Goal: Learn about a topic

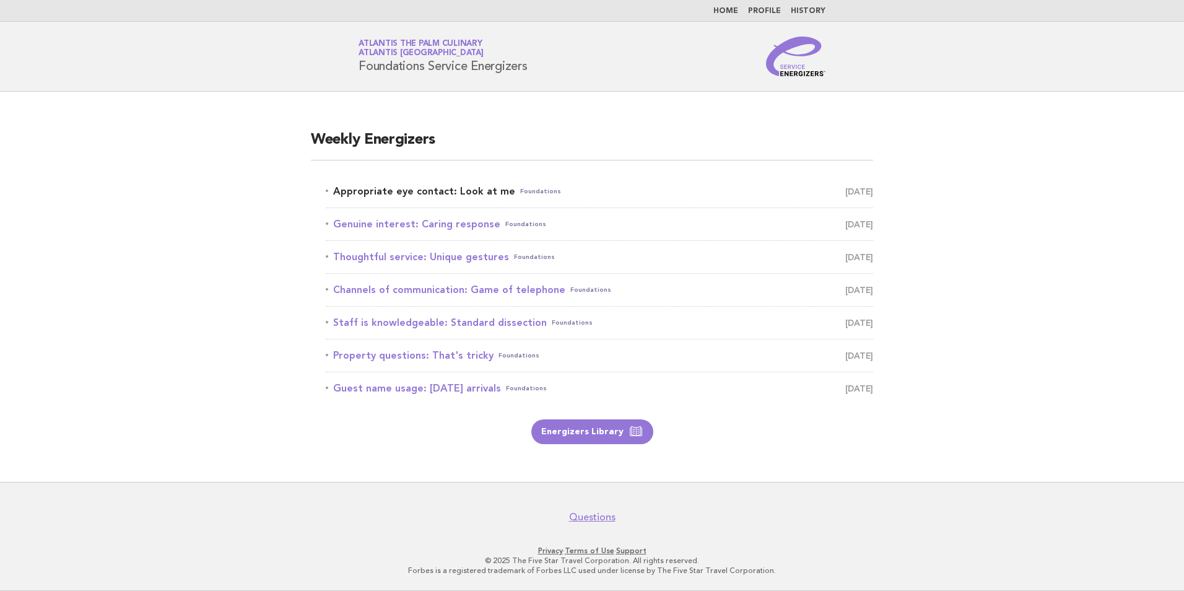
click at [476, 190] on link "Appropriate eye contact: Look at me Foundations August 26" at bounding box center [599, 191] width 547 height 17
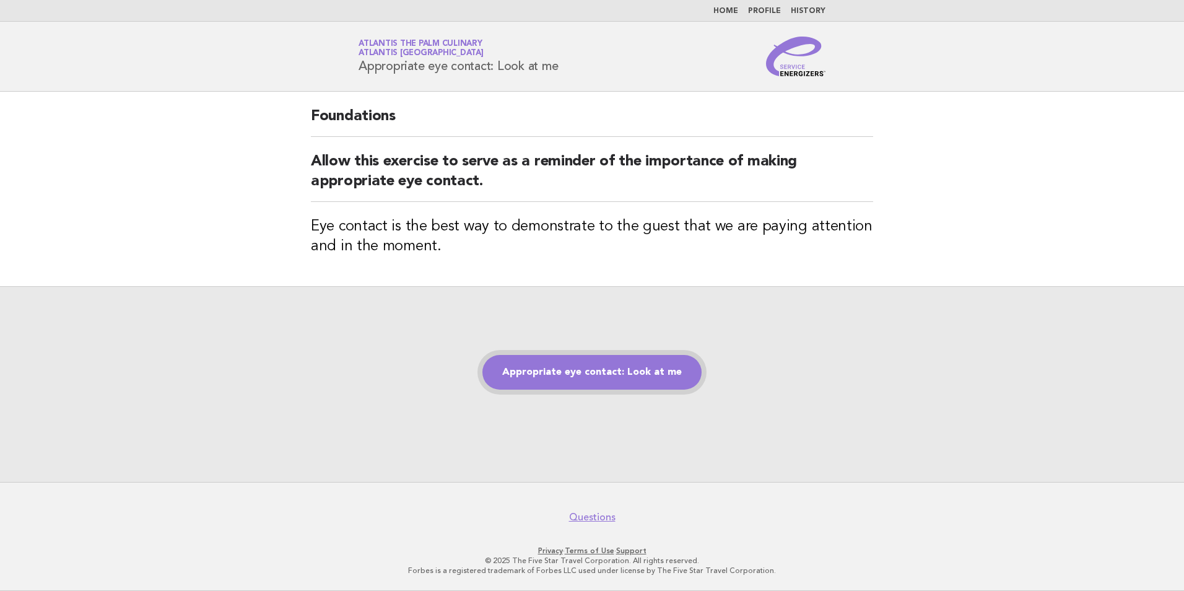
click at [601, 373] on link "Appropriate eye contact: Look at me" at bounding box center [591, 372] width 219 height 35
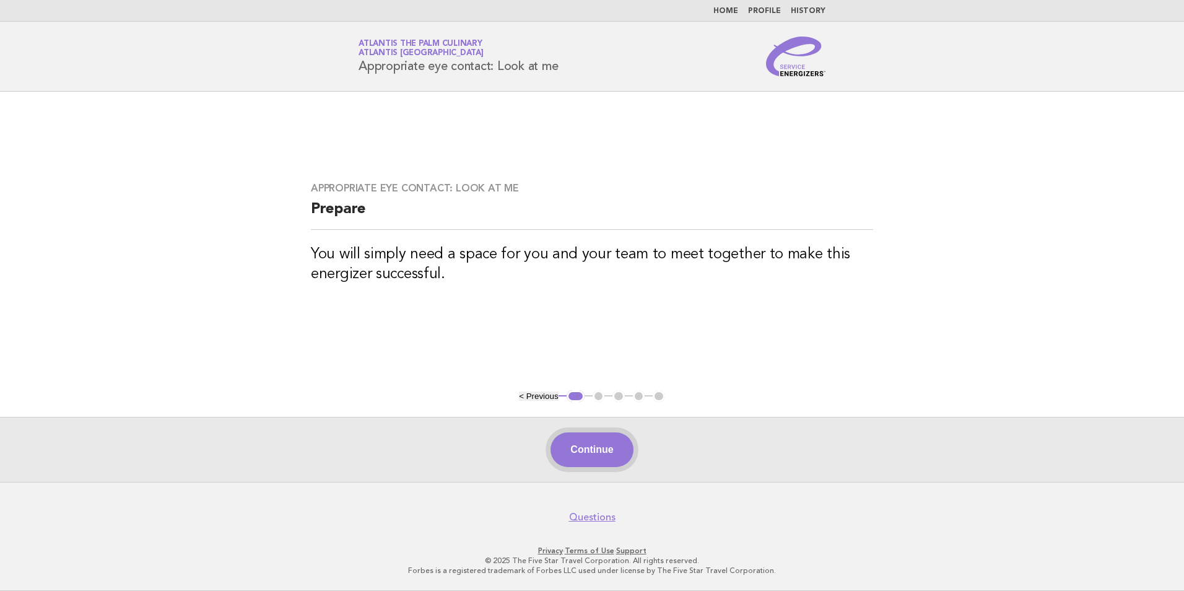
click at [609, 457] on button "Continue" at bounding box center [592, 449] width 82 height 35
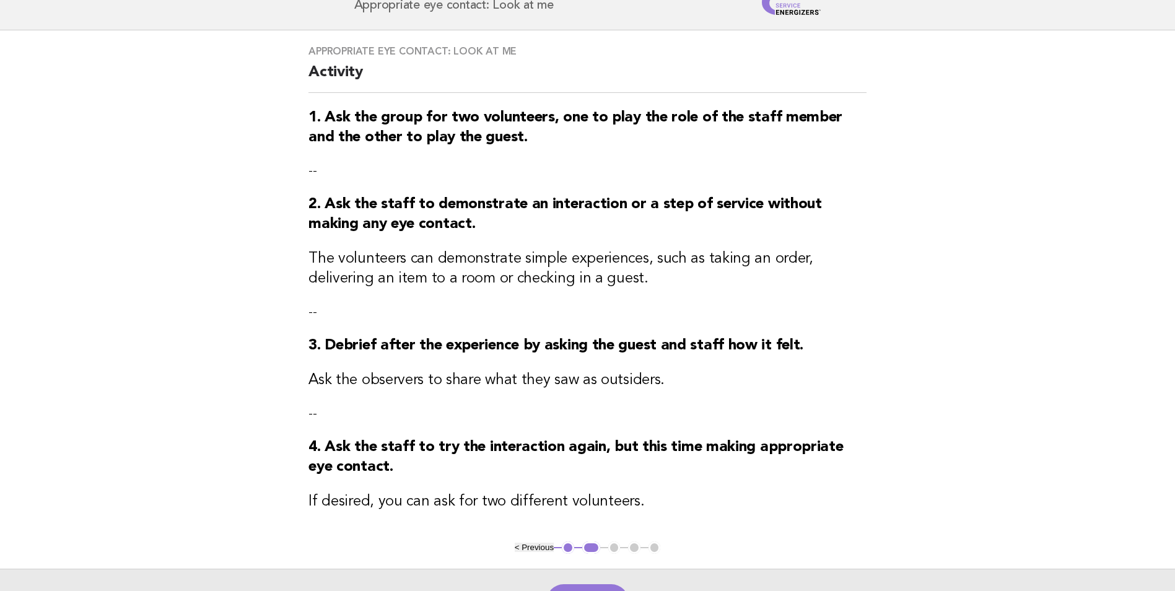
scroll to position [217, 0]
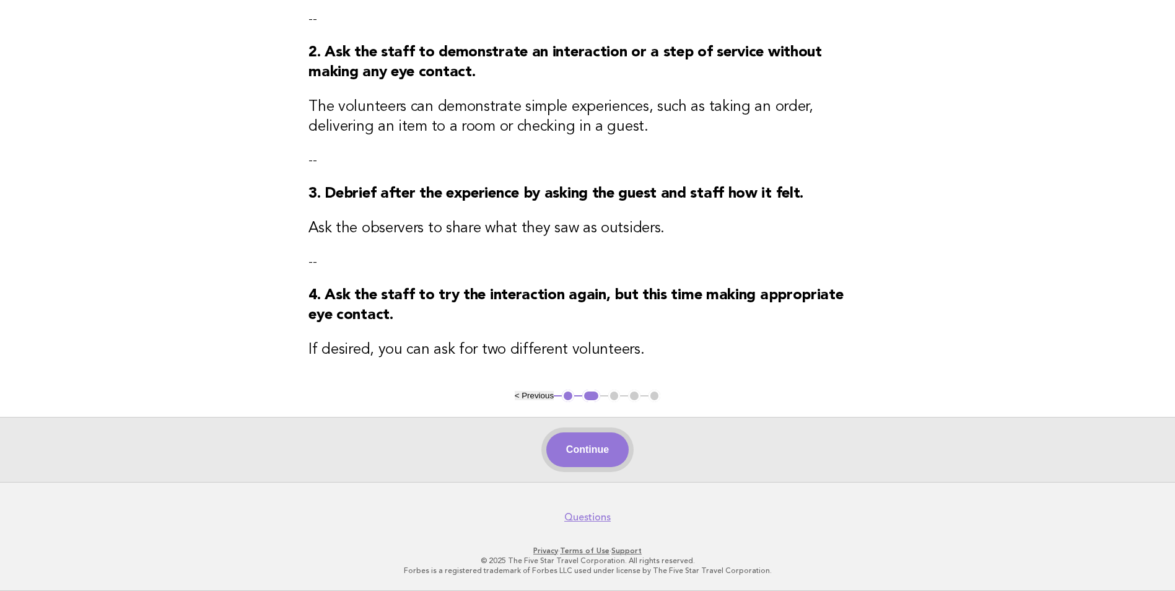
click at [614, 461] on button "Continue" at bounding box center [587, 449] width 82 height 35
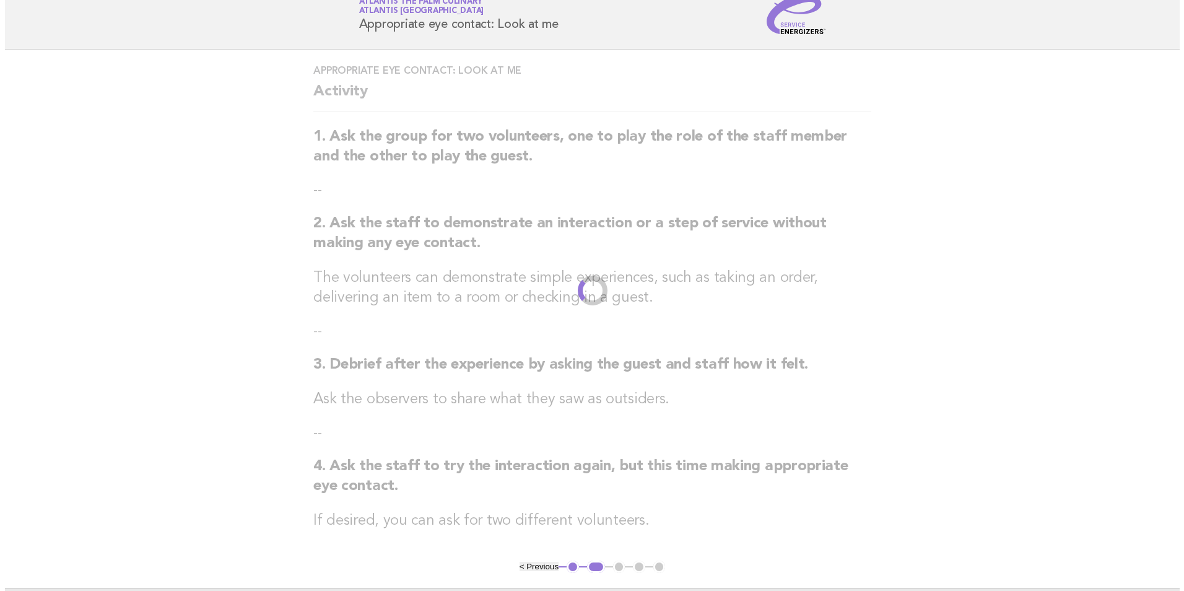
scroll to position [0, 0]
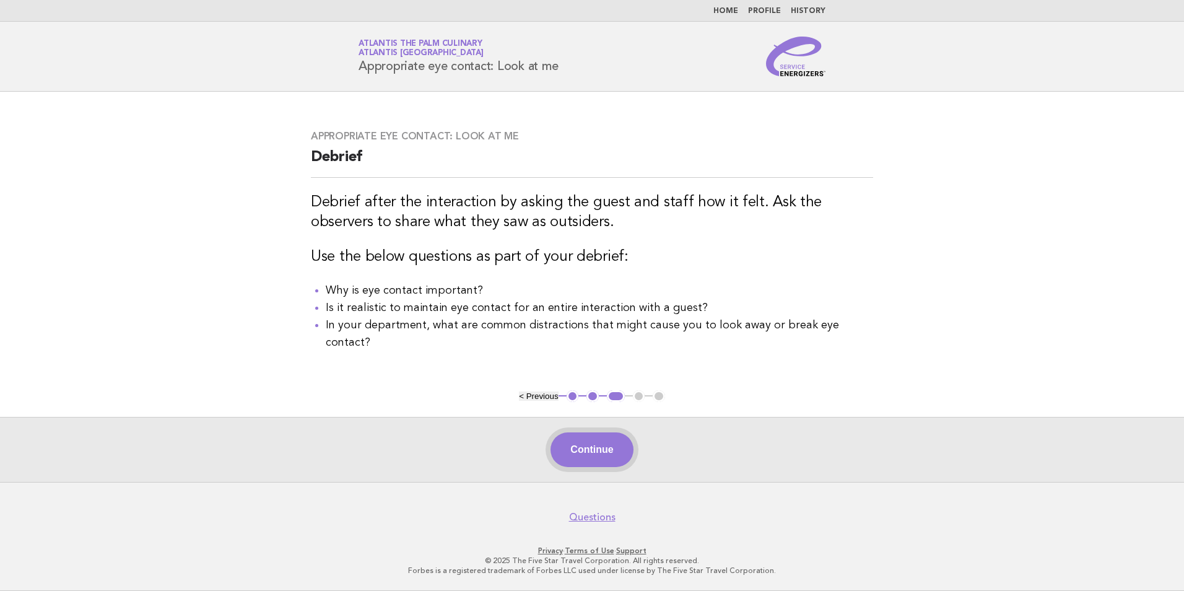
click at [614, 453] on button "Continue" at bounding box center [592, 449] width 82 height 35
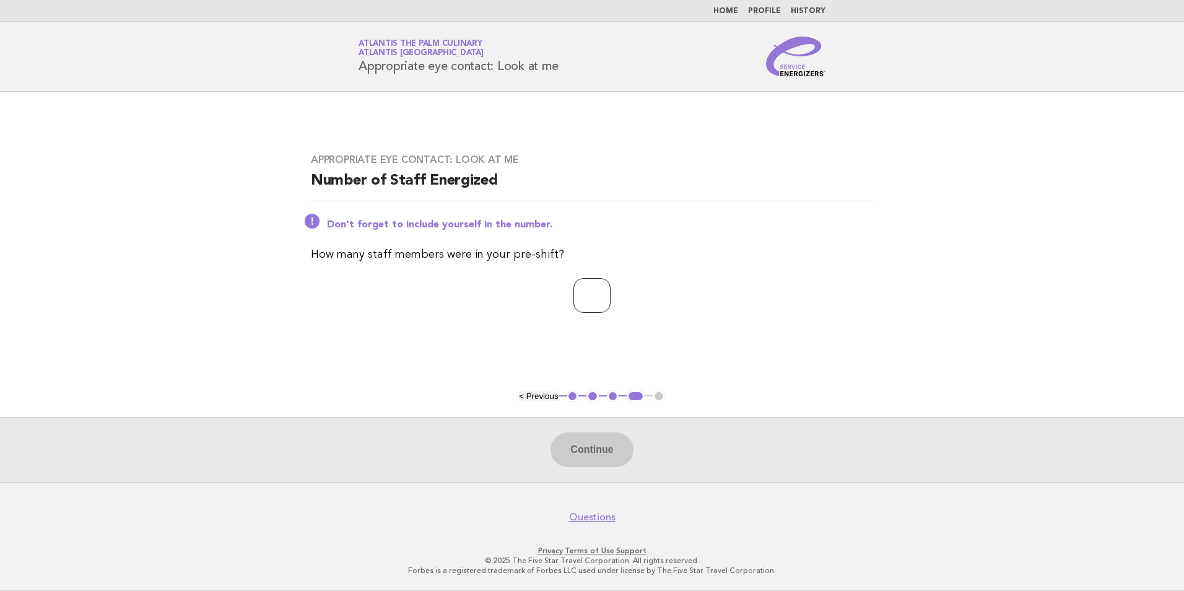
click at [594, 297] on input "number" at bounding box center [591, 295] width 37 height 35
type input "**"
click at [580, 441] on button "Continue" at bounding box center [592, 449] width 82 height 35
